Goal: Complete application form

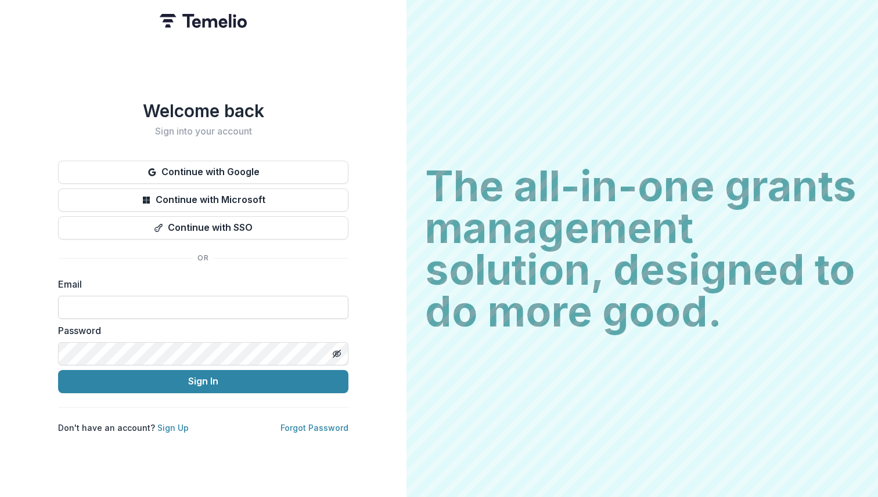
click at [150, 312] on input at bounding box center [203, 307] width 290 height 23
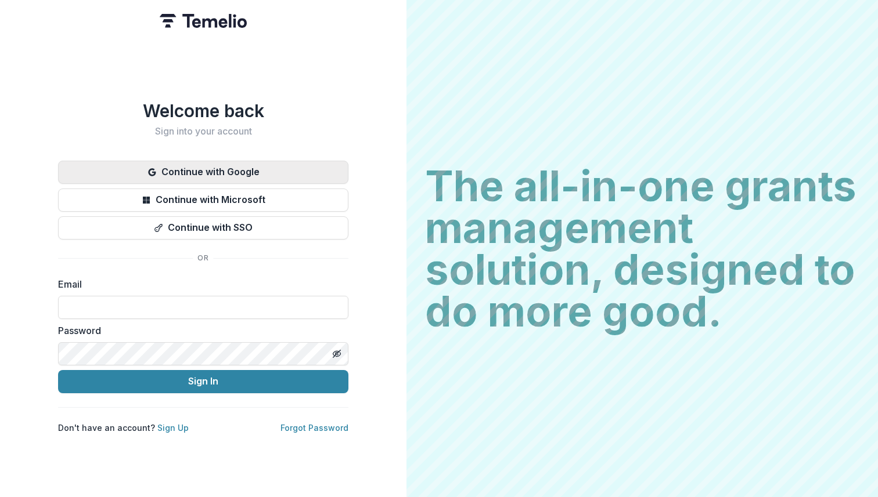
click at [191, 171] on button "Continue with Google" at bounding box center [203, 172] width 290 height 23
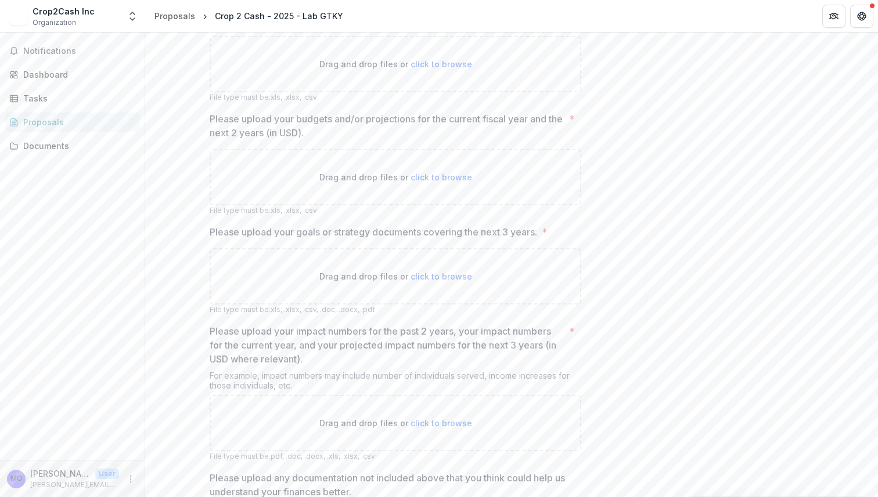
scroll to position [878, 0]
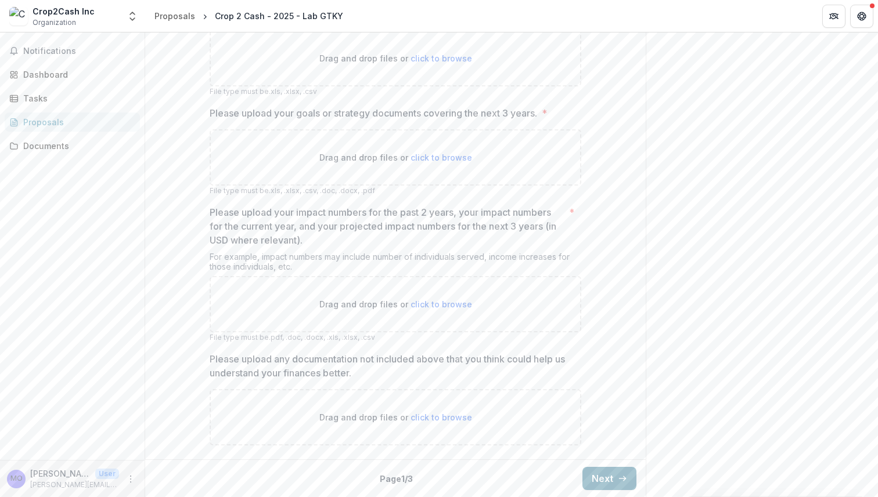
click at [618, 476] on icon "button" at bounding box center [622, 478] width 9 height 9
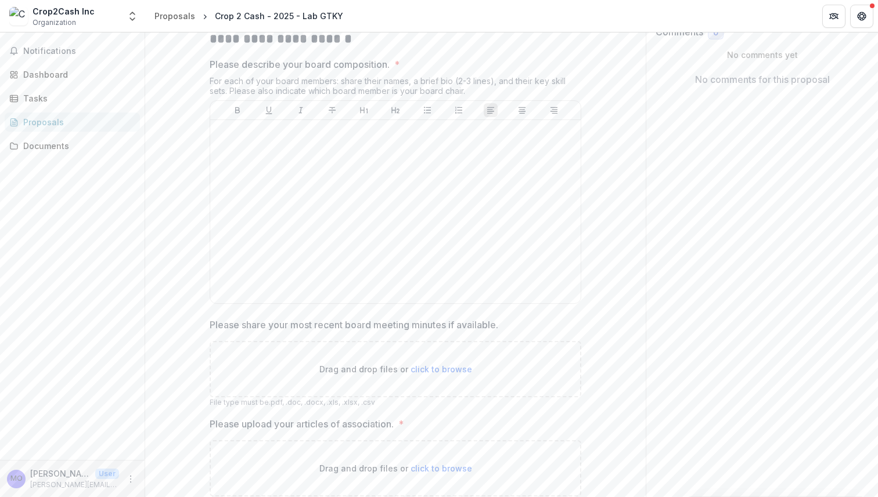
scroll to position [410, 0]
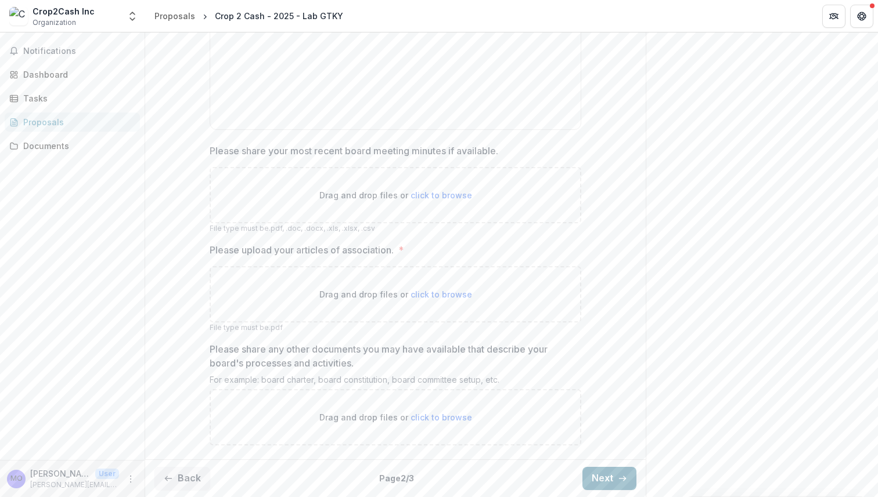
click at [610, 479] on button "Next" at bounding box center [609, 478] width 54 height 23
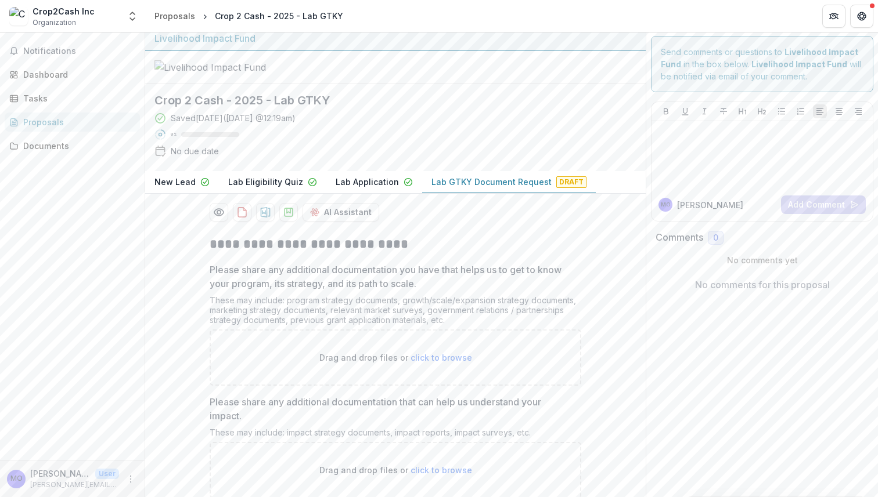
scroll to position [0, 0]
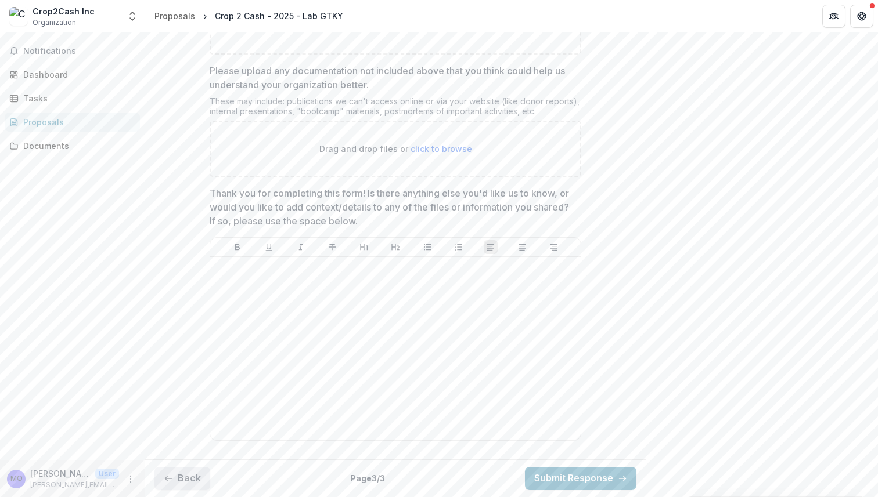
click at [195, 473] on button "Back" at bounding box center [182, 478] width 56 height 23
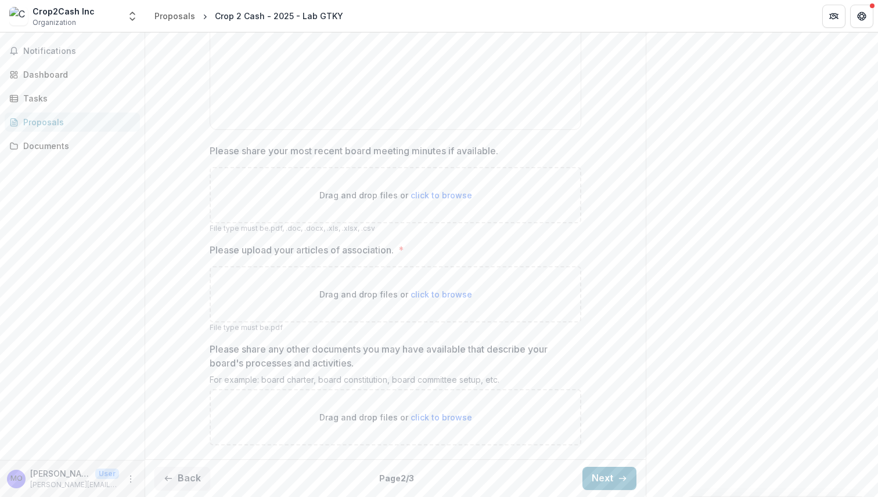
scroll to position [410, 0]
click at [184, 477] on button "Back" at bounding box center [182, 478] width 56 height 23
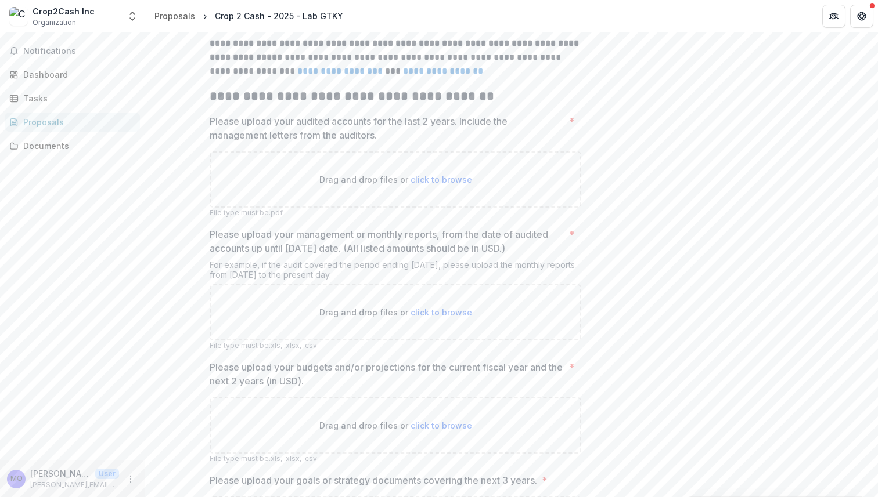
scroll to position [499, 0]
